Goal: Information Seeking & Learning: Learn about a topic

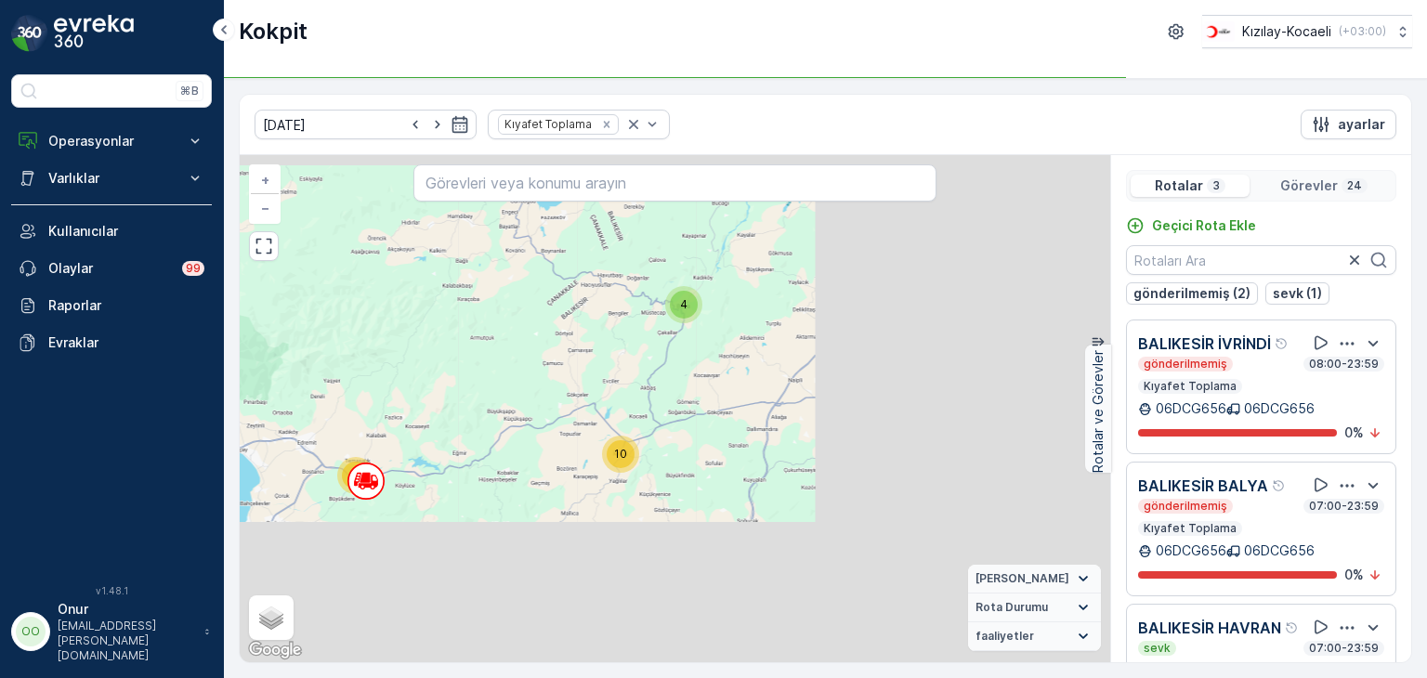
scroll to position [46, 0]
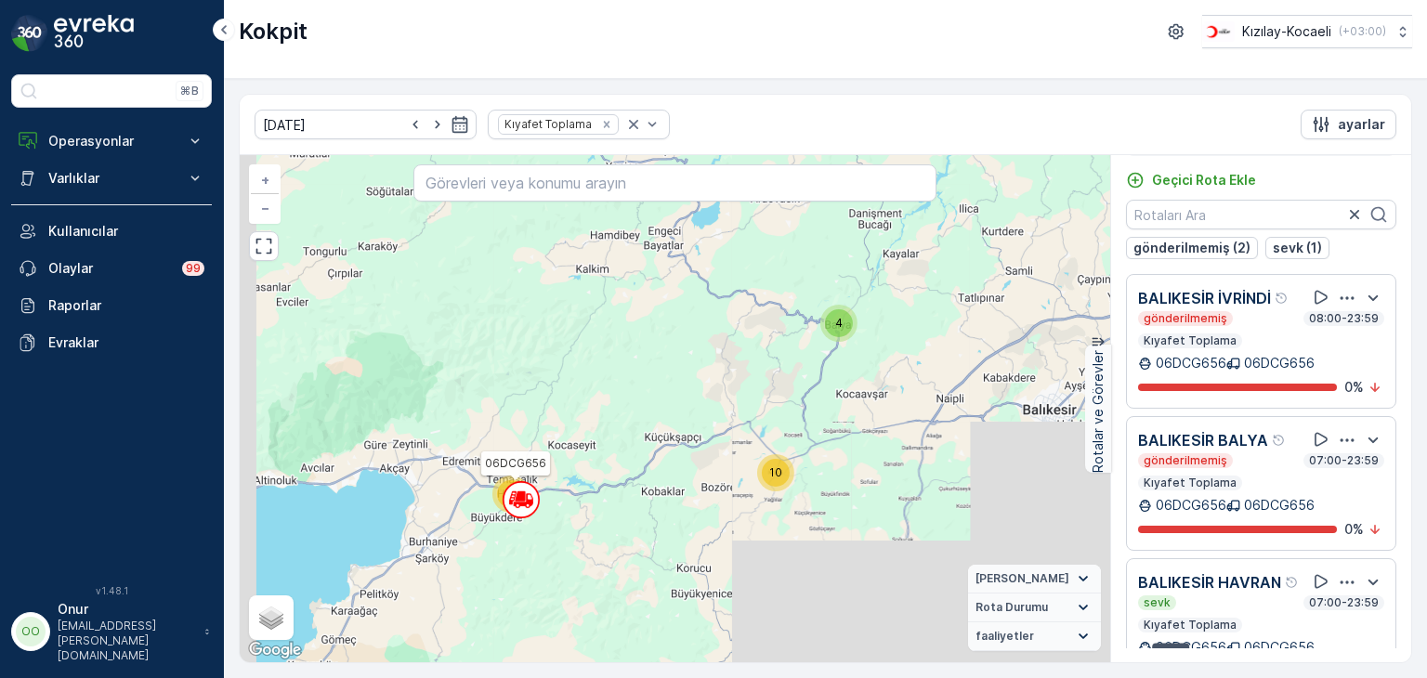
drag, startPoint x: 379, startPoint y: 495, endPoint x: 529, endPoint y: 514, distance: 151.6
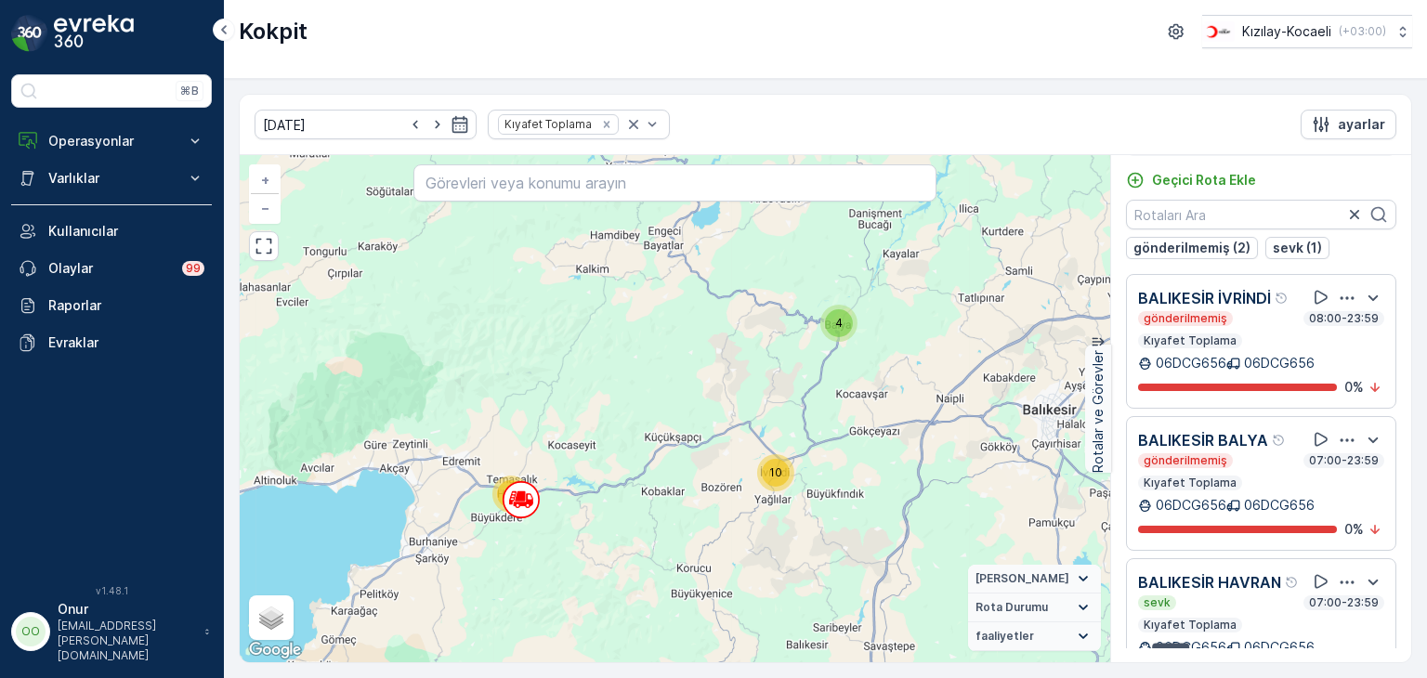
scroll to position [66, 0]
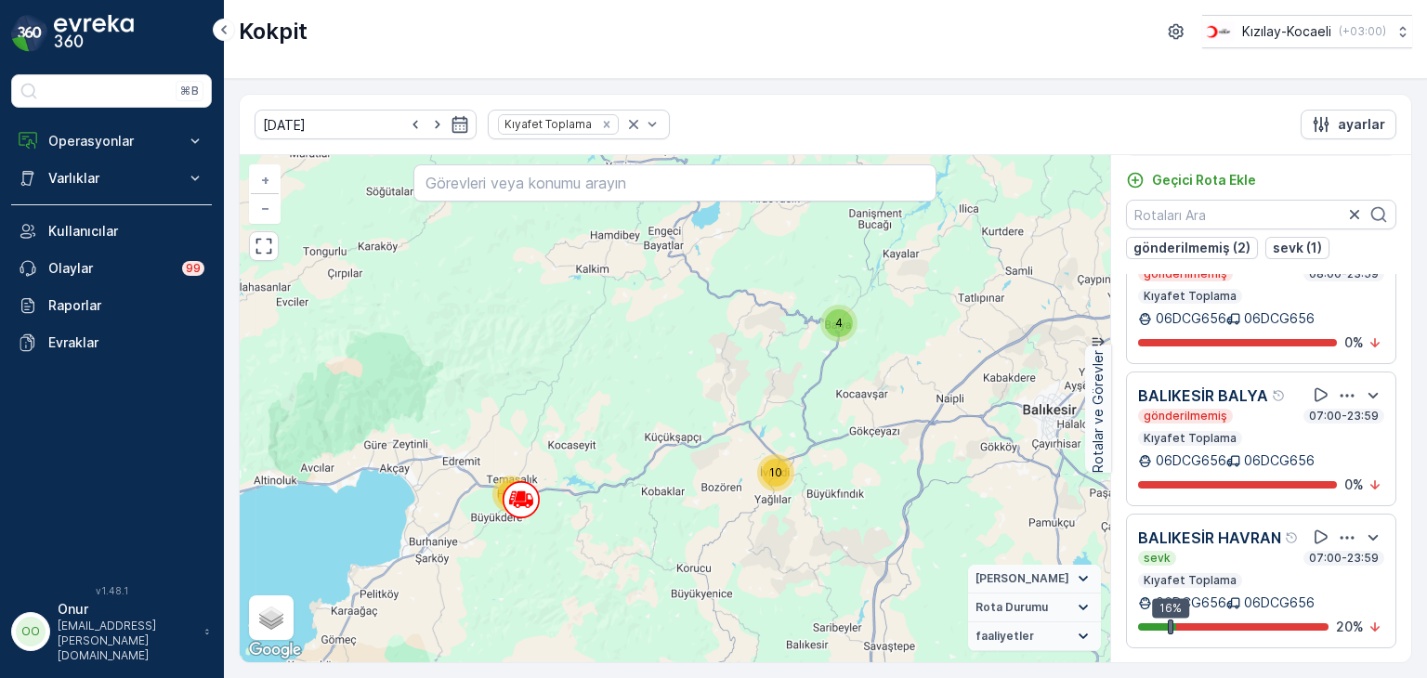
click at [1341, 529] on icon "button" at bounding box center [1347, 538] width 19 height 19
click at [1323, 540] on span "Daha fazla ayrıntı görün" at bounding box center [1324, 530] width 148 height 19
click at [1342, 529] on icon "button" at bounding box center [1347, 538] width 19 height 19
click at [1334, 540] on span "Daha fazla ayrıntı görün" at bounding box center [1324, 530] width 148 height 19
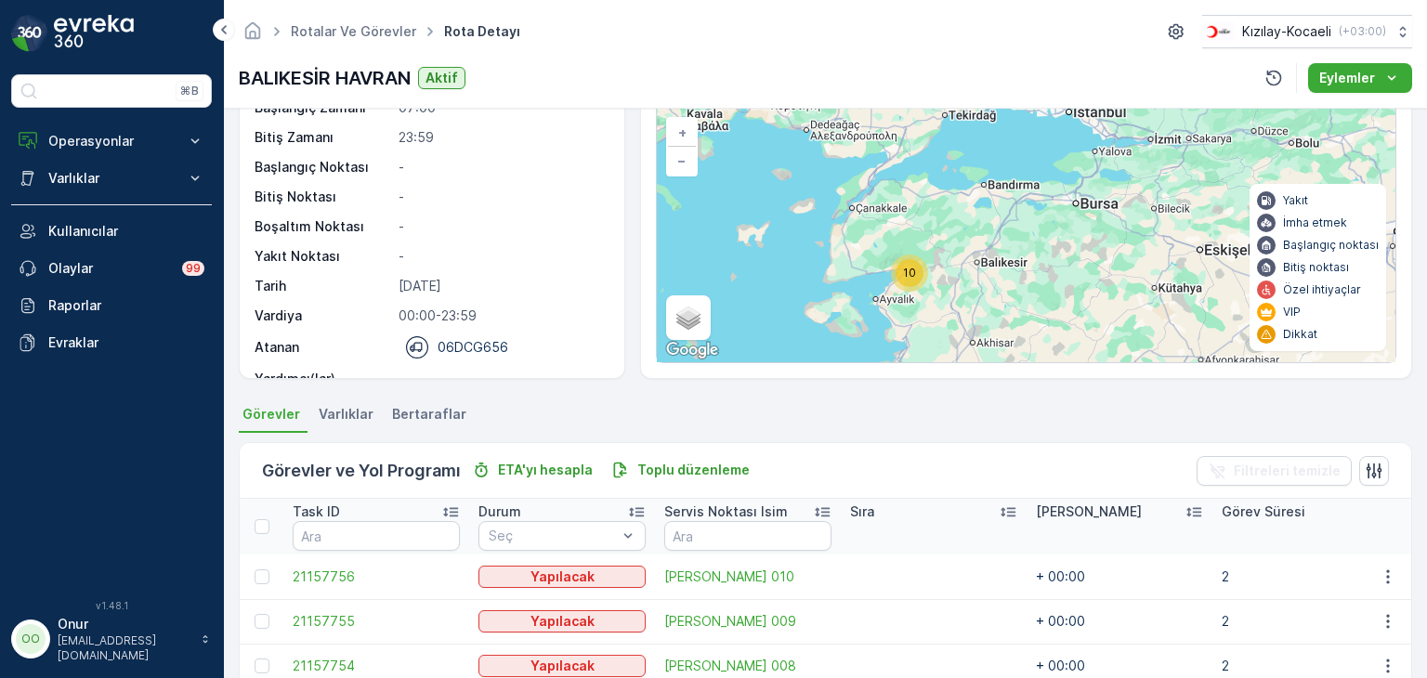
scroll to position [372, 0]
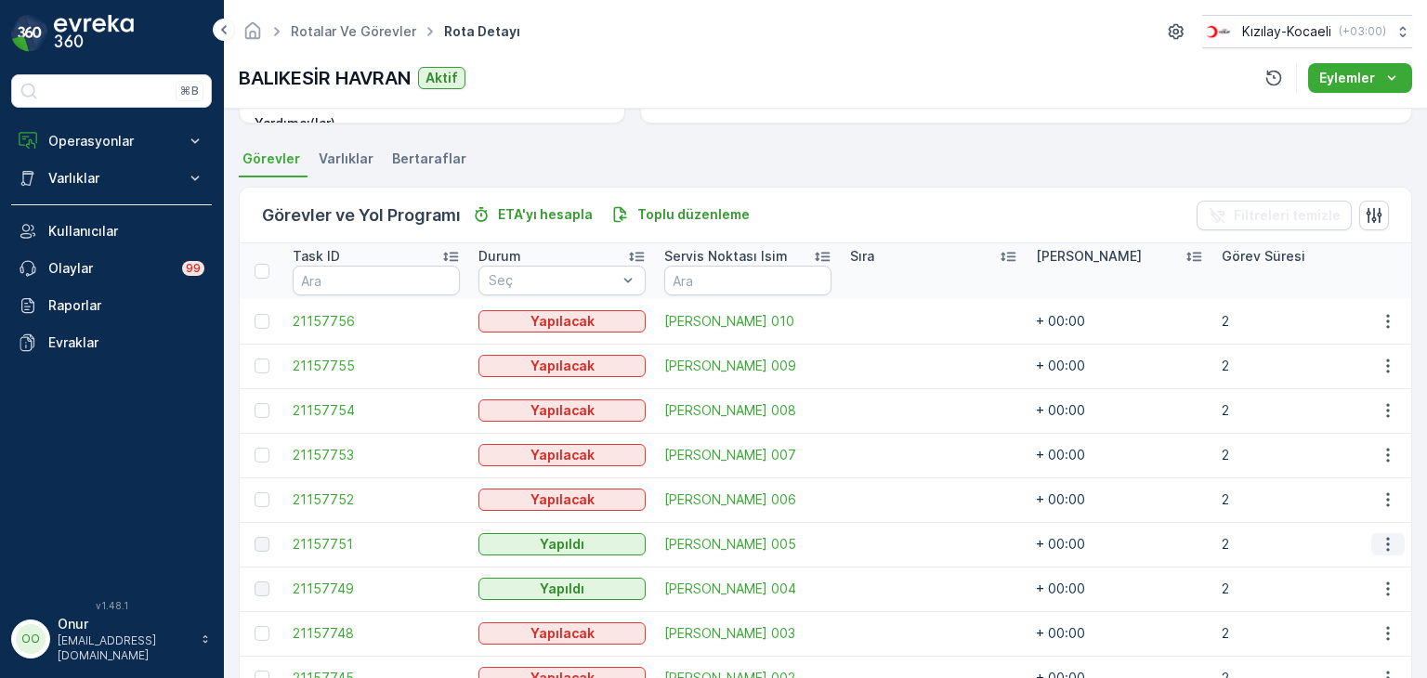
click at [1386, 548] on icon "button" at bounding box center [1387, 545] width 3 height 14
click at [1336, 569] on span "Daha fazla ayrıntı görün" at bounding box center [1345, 571] width 148 height 19
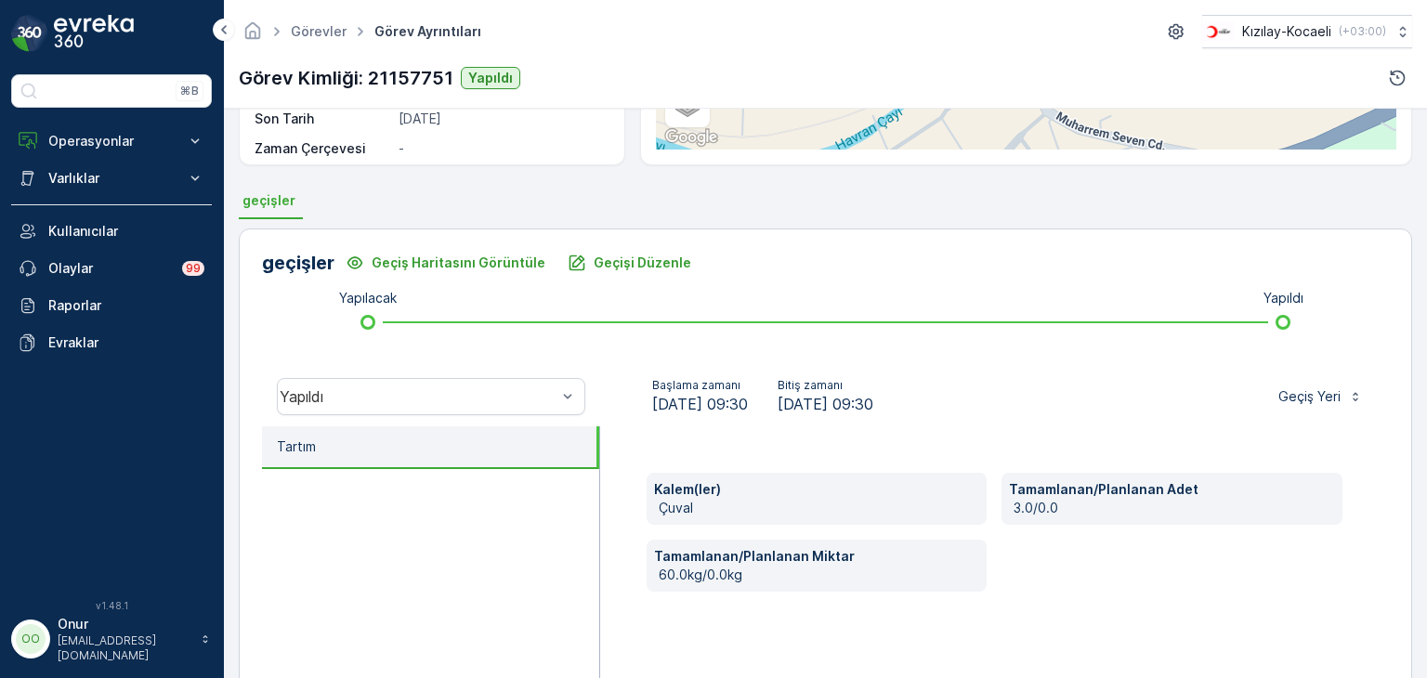
scroll to position [372, 0]
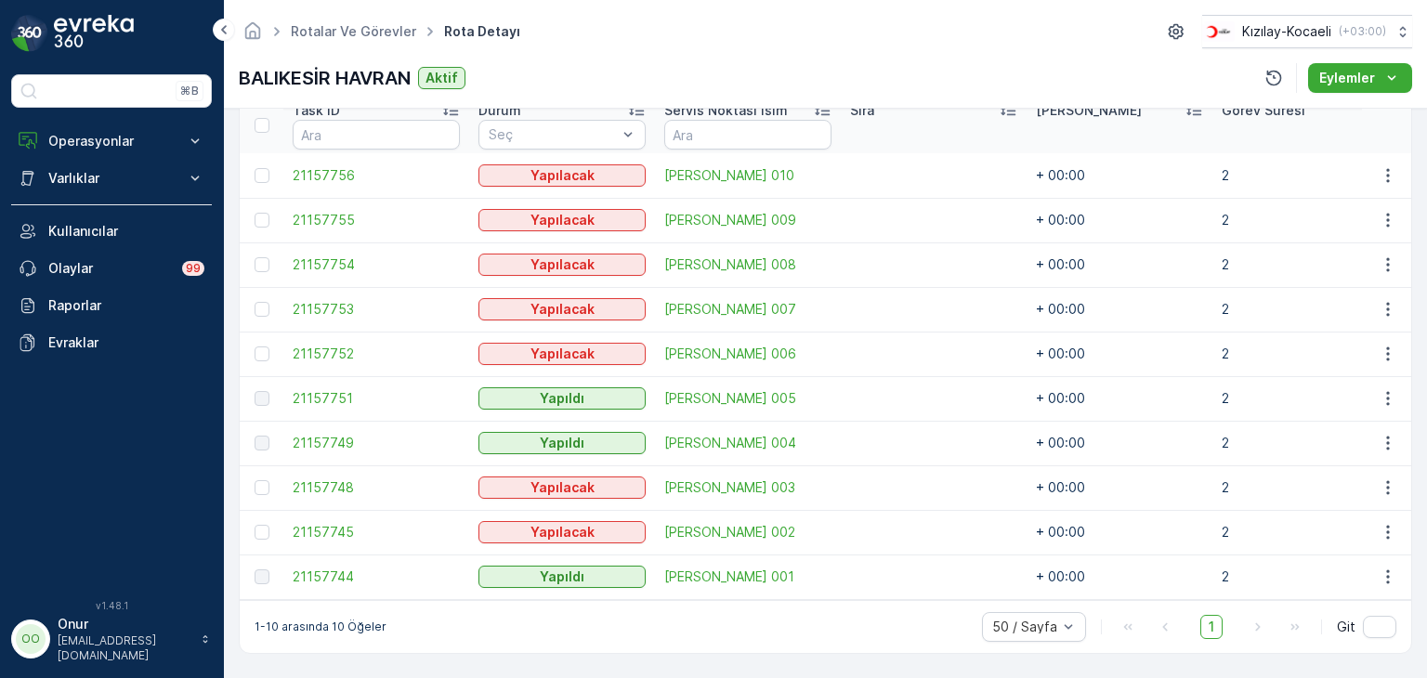
scroll to position [524, 0]
click at [1382, 577] on icon "button" at bounding box center [1387, 577] width 19 height 19
click at [1355, 587] on span "Daha fazla ayrıntı görün" at bounding box center [1345, 596] width 148 height 19
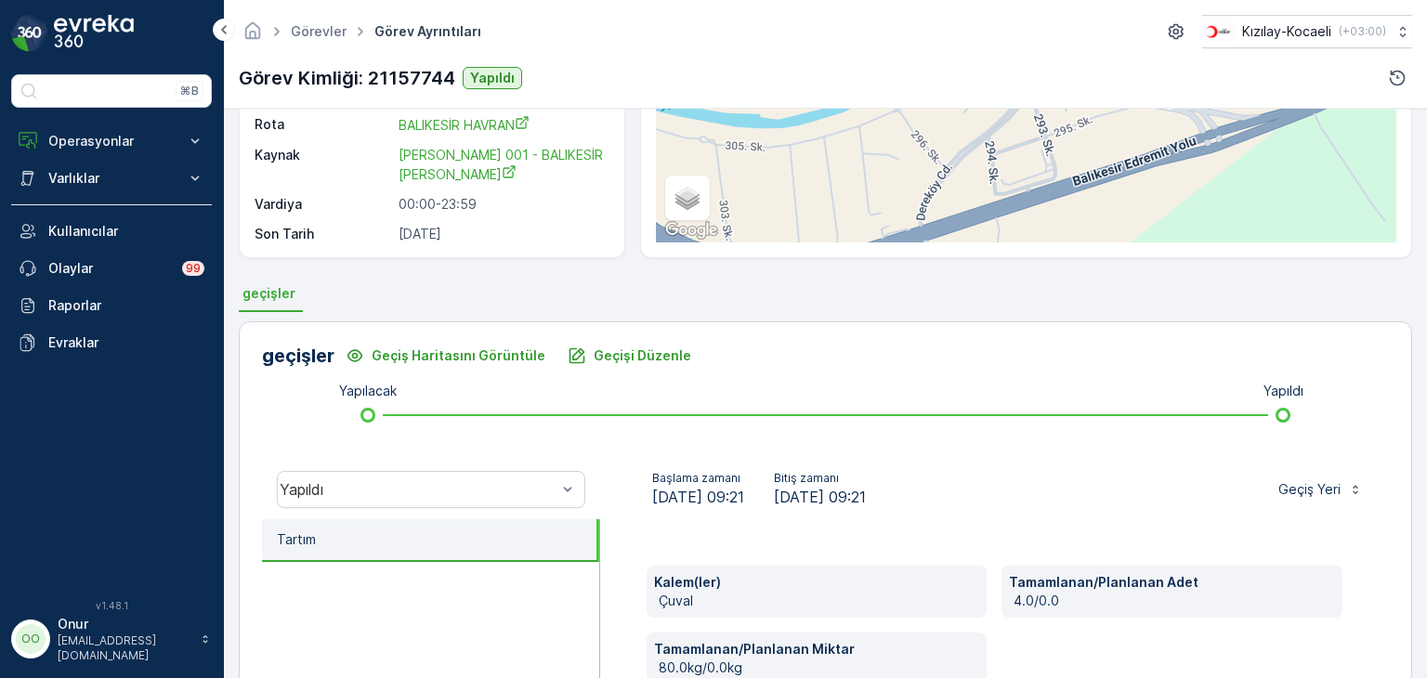
scroll to position [279, 0]
